Goal: Complete application form

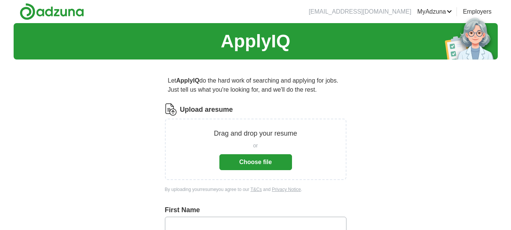
click at [257, 159] on button "Choose file" at bounding box center [255, 162] width 73 height 16
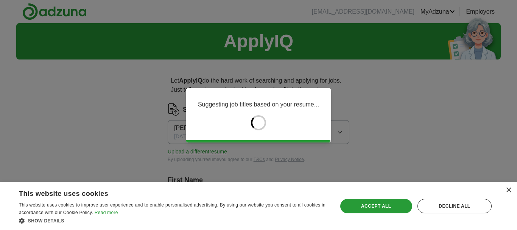
type input "****"
type input "******"
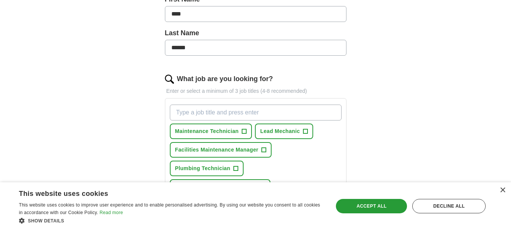
scroll to position [181, 0]
click at [246, 132] on span "+" at bounding box center [244, 131] width 5 height 6
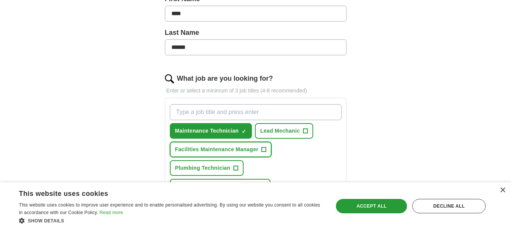
click at [264, 148] on span "+" at bounding box center [264, 149] width 5 height 6
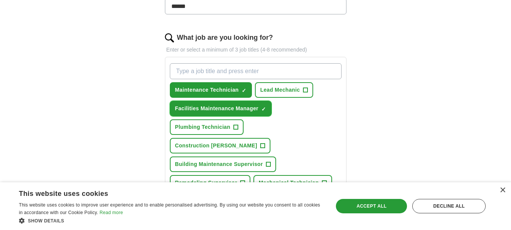
scroll to position [223, 0]
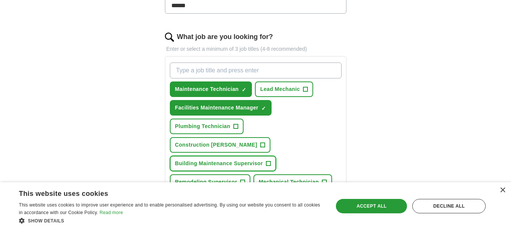
click at [269, 160] on span "+" at bounding box center [268, 163] width 5 height 6
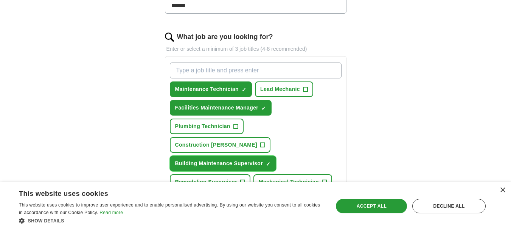
click at [0, 0] on span "×" at bounding box center [0, 0] width 0 height 0
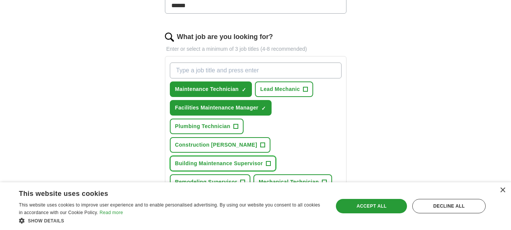
click at [266, 156] on button "Building Maintenance Supervisor +" at bounding box center [223, 164] width 107 height 16
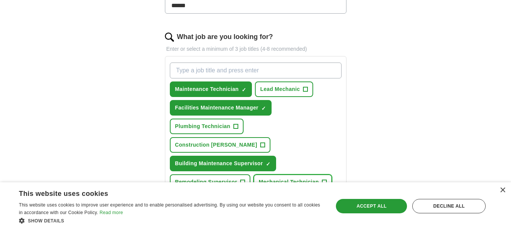
click at [321, 174] on button "Mechanical Technician +" at bounding box center [293, 182] width 79 height 16
click at [241, 179] on span "+" at bounding box center [242, 182] width 5 height 6
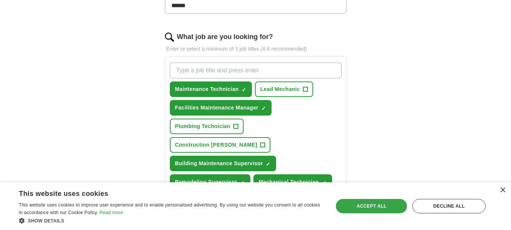
click at [356, 199] on div "Accept all" at bounding box center [371, 206] width 71 height 14
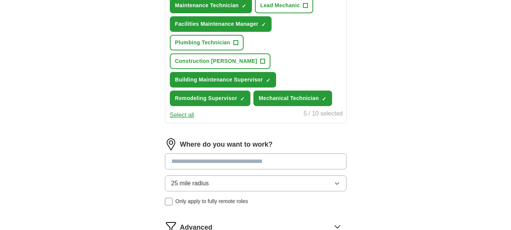
scroll to position [307, 0]
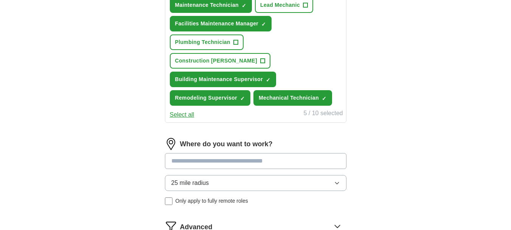
click at [270, 153] on input at bounding box center [256, 161] width 182 height 16
type input "*******"
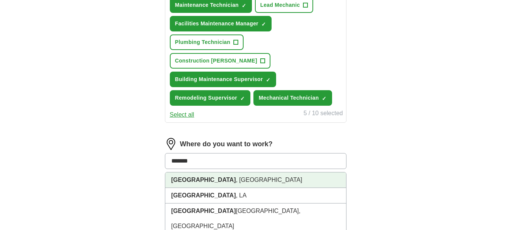
click at [260, 172] on li "[GEOGRAPHIC_DATA] , [GEOGRAPHIC_DATA]" at bounding box center [255, 180] width 181 height 16
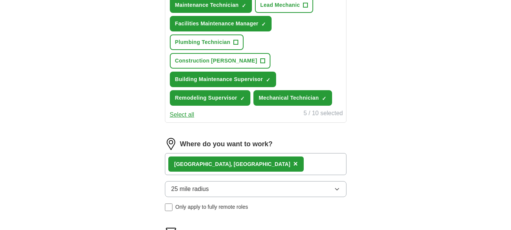
click at [278, 181] on button "25 mile radius" at bounding box center [256, 189] width 182 height 16
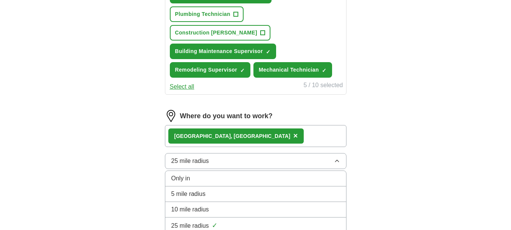
scroll to position [335, 0]
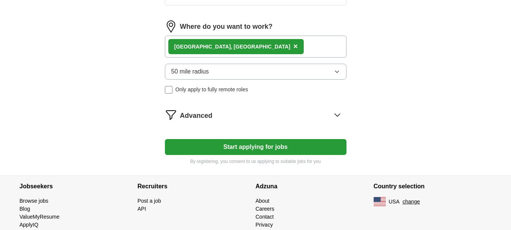
scroll to position [427, 0]
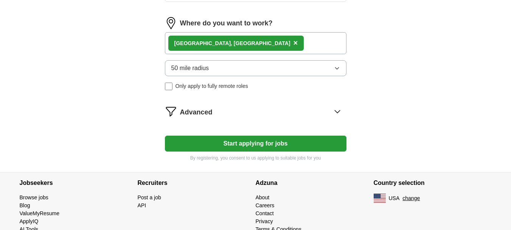
click at [256, 105] on div "Advanced" at bounding box center [263, 111] width 167 height 12
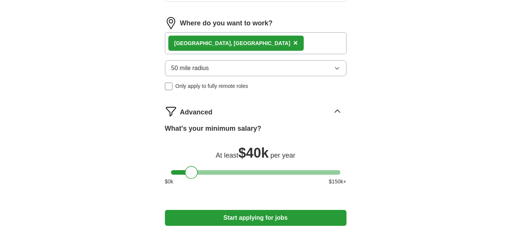
drag, startPoint x: 178, startPoint y: 154, endPoint x: 192, endPoint y: 148, distance: 15.6
click at [192, 166] on div at bounding box center [191, 172] width 13 height 13
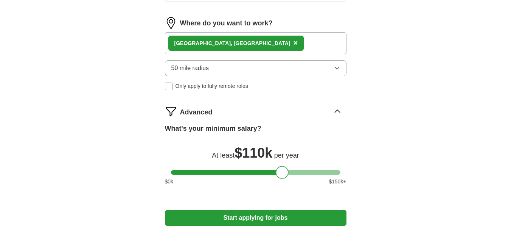
drag, startPoint x: 191, startPoint y: 152, endPoint x: 282, endPoint y: 155, distance: 91.3
click at [282, 166] on div at bounding box center [282, 172] width 13 height 13
click at [246, 210] on button "Start applying for jobs" at bounding box center [256, 218] width 182 height 16
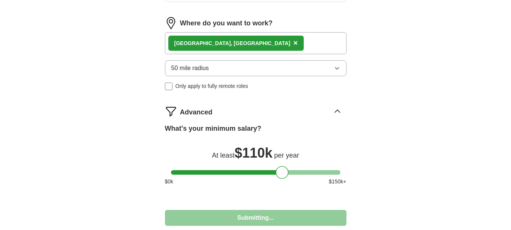
select select "**"
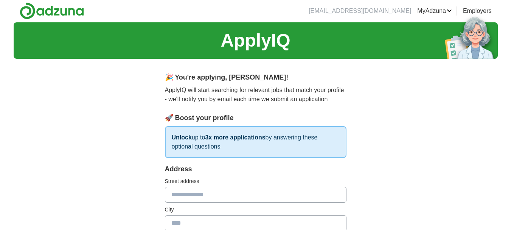
scroll to position [0, 0]
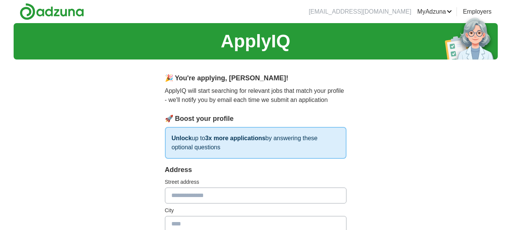
click at [245, 197] on input "text" at bounding box center [256, 195] width 182 height 16
type input "**********"
type input "*****"
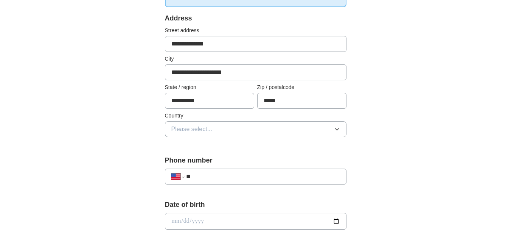
scroll to position [153, 0]
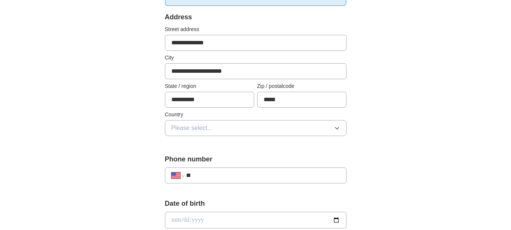
click at [210, 129] on span "Please select..." at bounding box center [191, 127] width 41 height 9
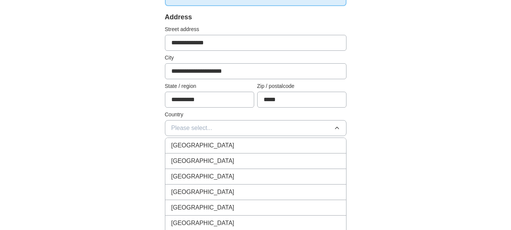
click at [202, 161] on span "[GEOGRAPHIC_DATA]" at bounding box center [202, 160] width 63 height 9
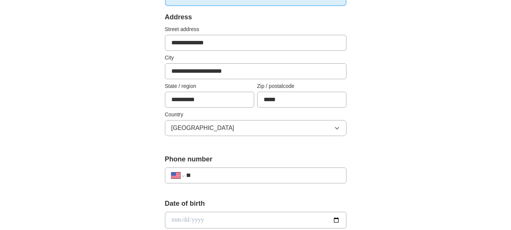
click at [210, 172] on input "**" at bounding box center [263, 175] width 154 height 9
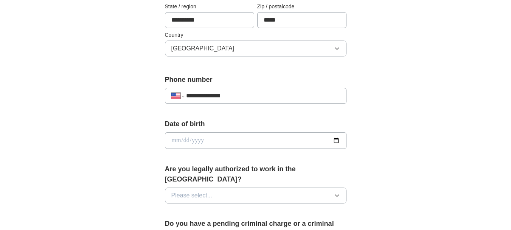
scroll to position [232, 0]
type input "**********"
click at [176, 140] on input "date" at bounding box center [256, 140] width 182 height 17
type input "**********"
click at [179, 190] on span "Please select..." at bounding box center [191, 194] width 41 height 9
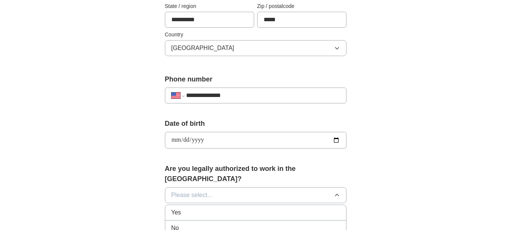
click at [172, 208] on span "Yes" at bounding box center [176, 212] width 10 height 9
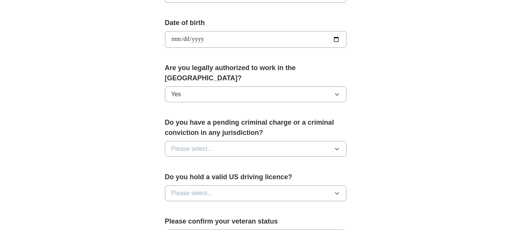
scroll to position [333, 0]
click at [206, 144] on span "Please select..." at bounding box center [191, 148] width 41 height 9
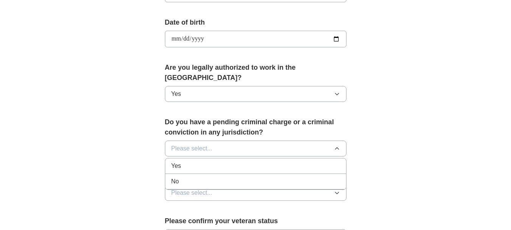
click at [183, 177] on div "No" at bounding box center [255, 181] width 169 height 9
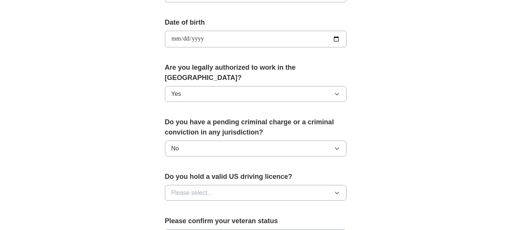
click at [199, 188] on span "Please select..." at bounding box center [191, 192] width 41 height 9
click at [190, 205] on div "Yes" at bounding box center [255, 209] width 169 height 9
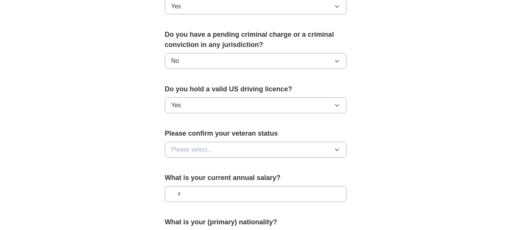
scroll to position [421, 0]
click at [213, 141] on button "Please select..." at bounding box center [256, 149] width 182 height 16
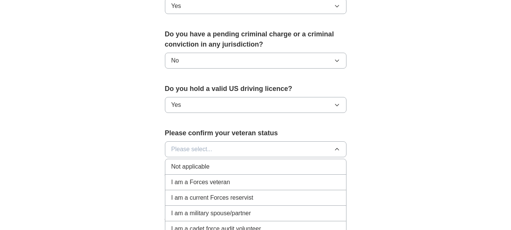
click at [216, 162] on div "Not applicable" at bounding box center [255, 166] width 169 height 9
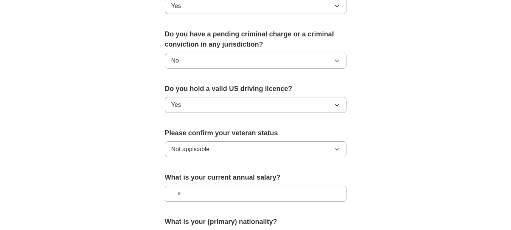
click at [219, 185] on input "text" at bounding box center [256, 193] width 182 height 16
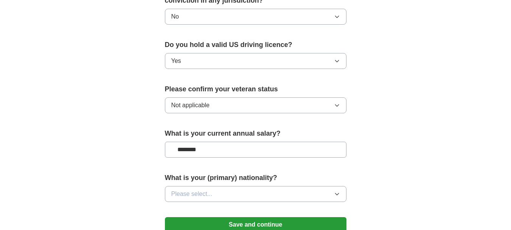
scroll to position [465, 0]
type input "********"
click at [219, 185] on button "Please select..." at bounding box center [256, 193] width 182 height 16
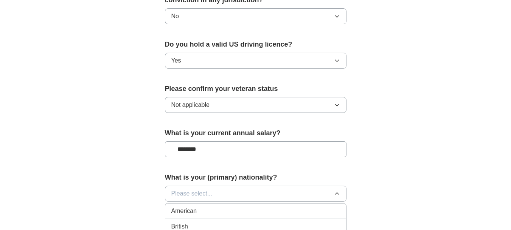
click at [213, 206] on div "American" at bounding box center [255, 210] width 169 height 9
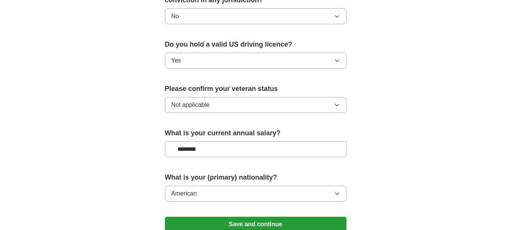
click at [208, 216] on button "Save and continue" at bounding box center [256, 223] width 182 height 15
